Goal: Transaction & Acquisition: Purchase product/service

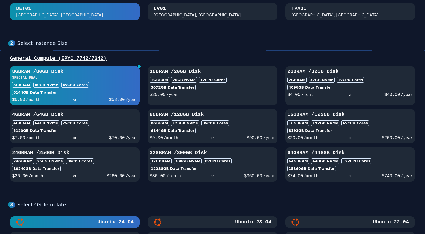
scroll to position [50, 0]
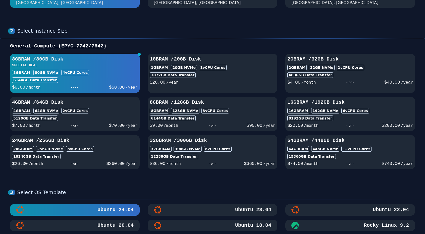
click at [320, 86] on button "2GB RAM / 32 GB Disk 2GB RAM 32 GB NVMe 1 vCPU Cores 4096 GB Data Transfer $ 4.…" at bounding box center [351, 73] width 130 height 39
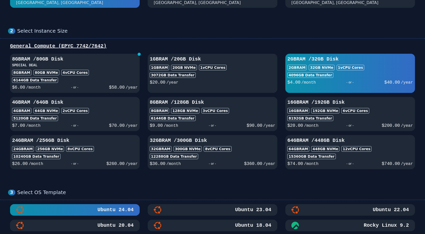
click at [111, 86] on span "$ 58.00" at bounding box center [117, 87] width 16 height 5
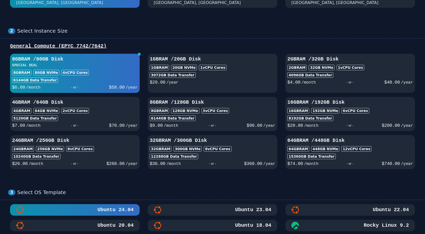
click at [198, 91] on button "1GB RAM / 20 GB Disk 1GB RAM 20 GB NVMe 1 vCPU Cores 3072 GB Data Transfer $ 20…" at bounding box center [213, 73] width 130 height 39
select select
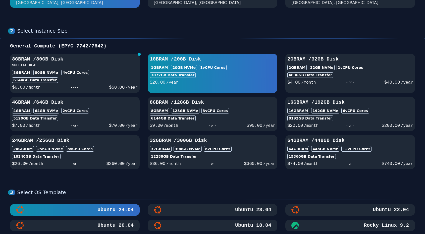
click at [107, 90] on div "- or -" at bounding box center [74, 87] width 68 height 7
